Goal: Complete application form

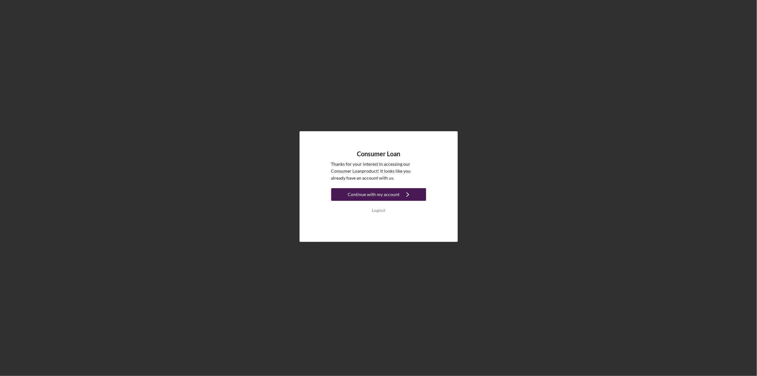
click at [386, 191] on div "Continue with my account" at bounding box center [374, 194] width 52 height 13
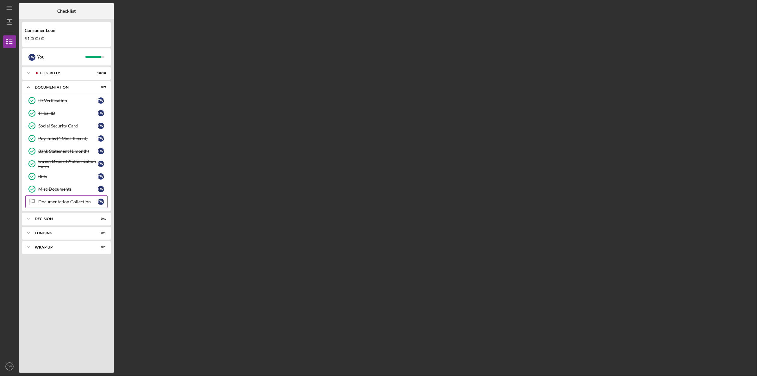
click at [53, 200] on div "Documentation Collection" at bounding box center [68, 201] width 60 height 5
